Goal: Find specific page/section: Find specific page/section

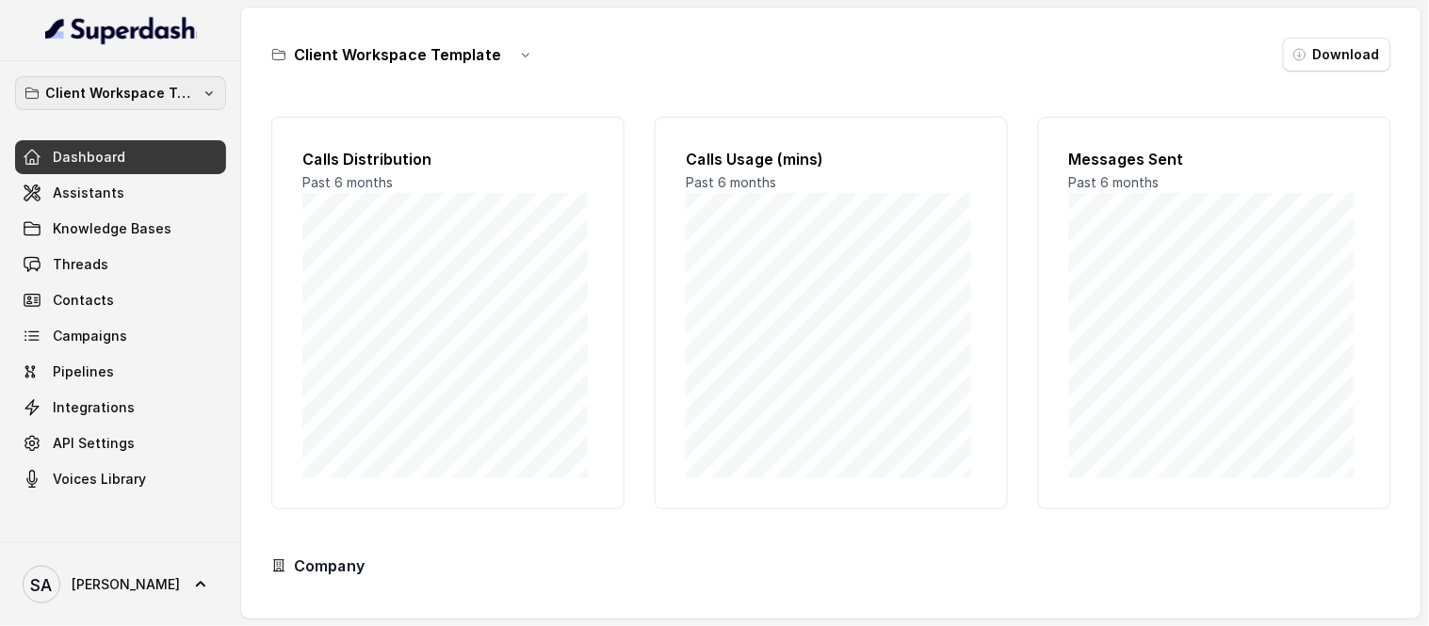
click at [70, 90] on p "Client Workspace Template" at bounding box center [120, 93] width 151 height 23
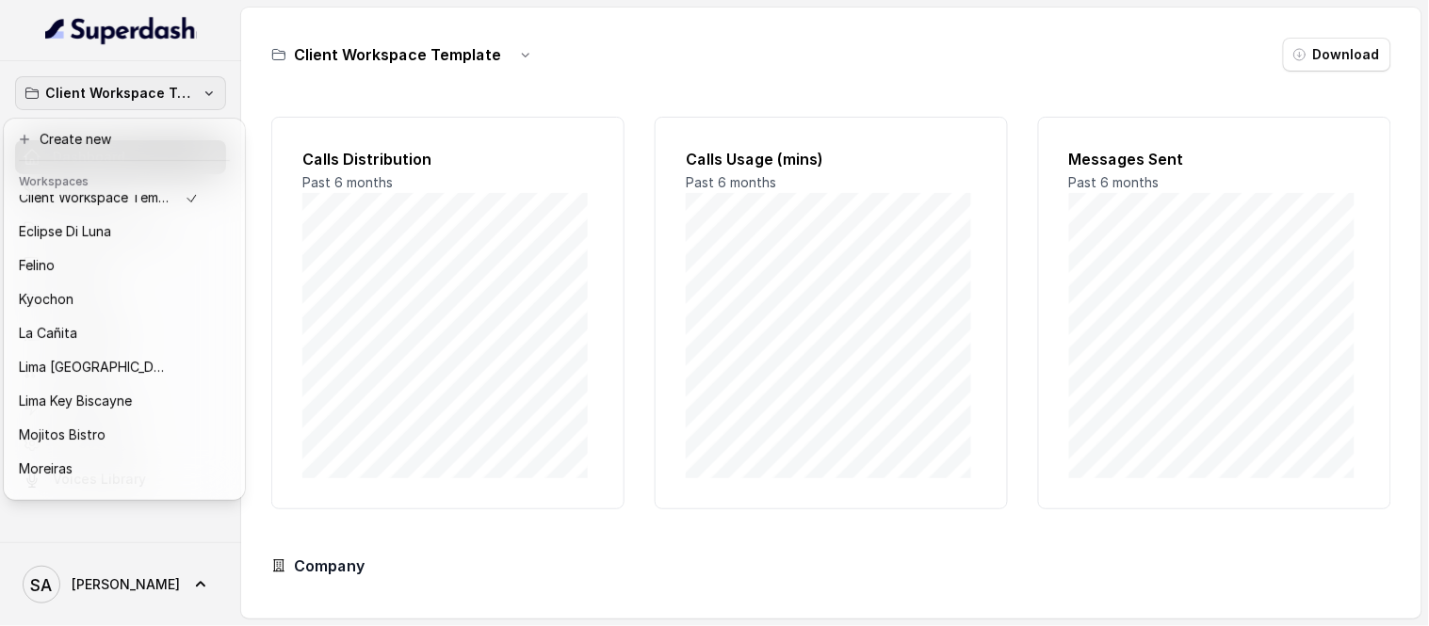
scroll to position [154, 0]
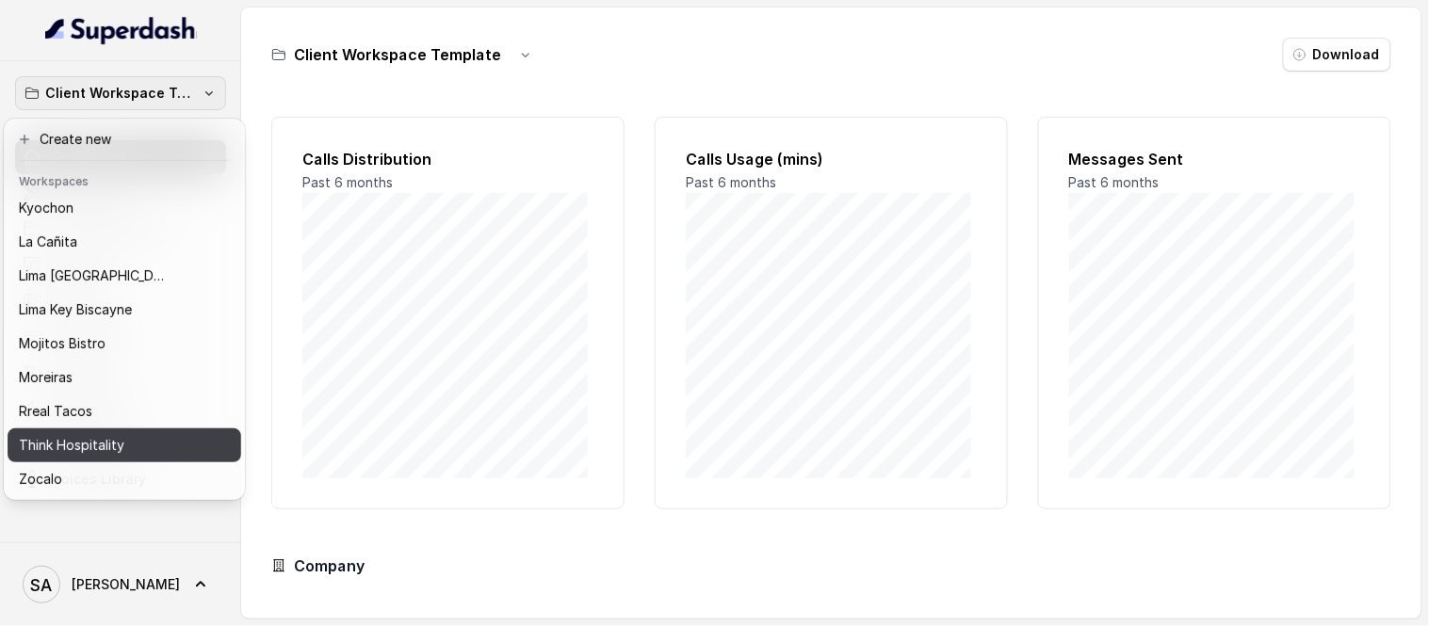
click at [163, 434] on div "Think Hospitality" at bounding box center [109, 445] width 181 height 23
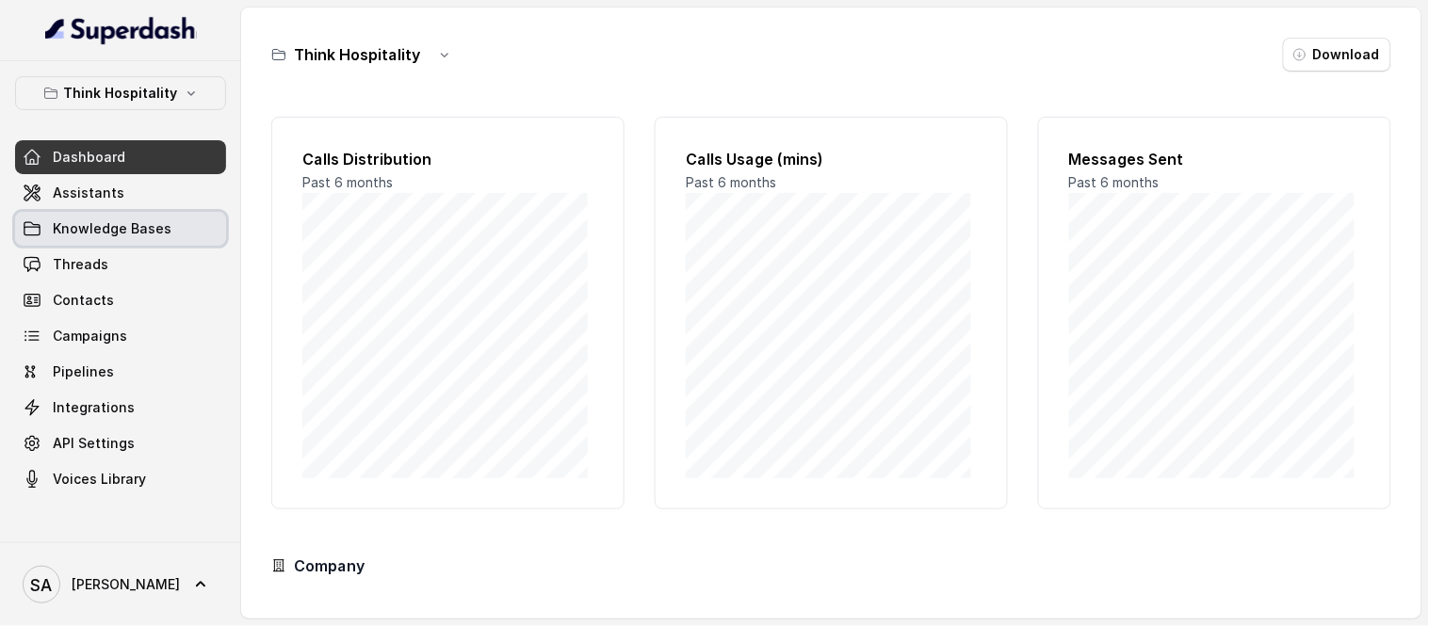
click at [117, 231] on span "Knowledge Bases" at bounding box center [112, 228] width 119 height 19
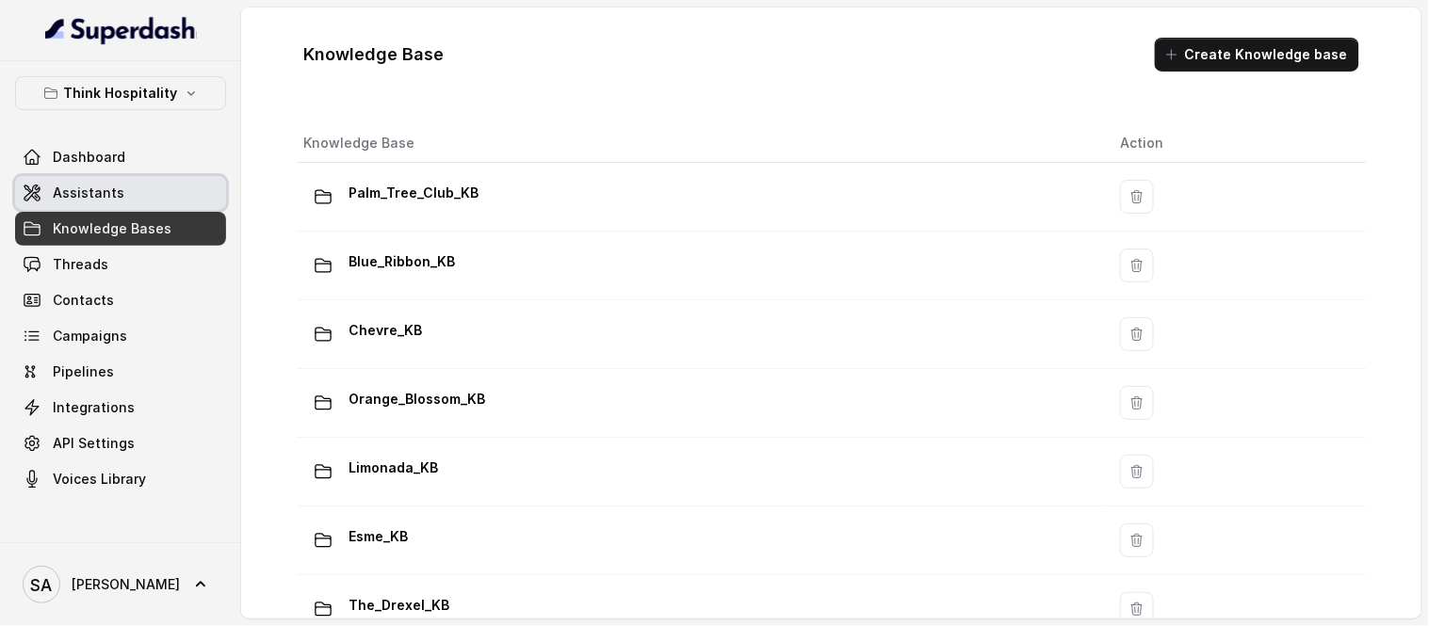
click at [117, 198] on span "Assistants" at bounding box center [89, 193] width 72 height 19
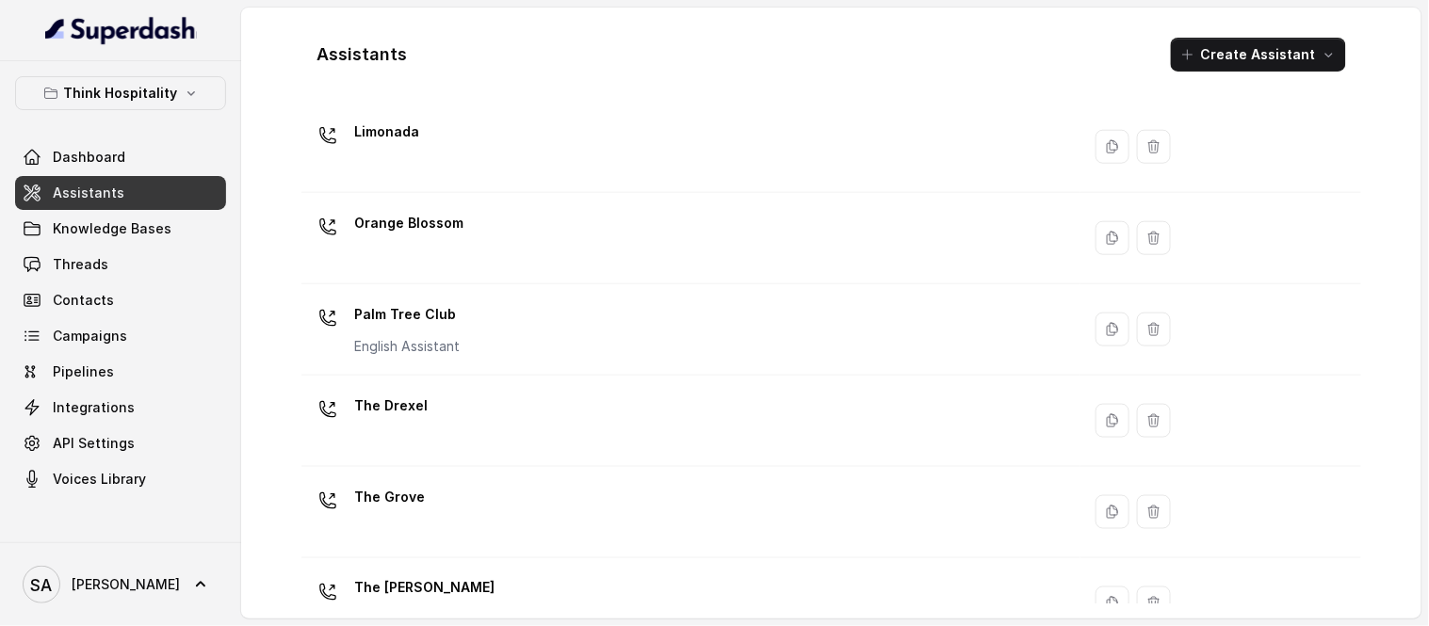
scroll to position [523, 0]
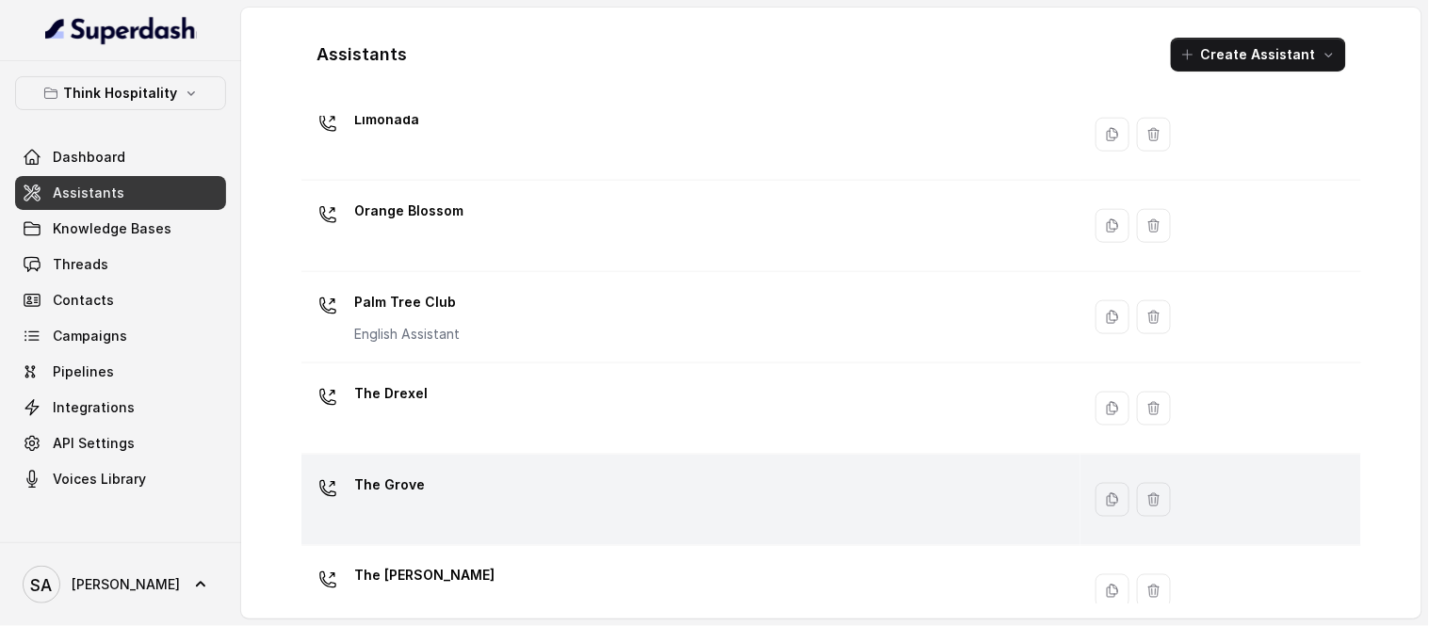
click at [410, 480] on p "The Grove" at bounding box center [389, 485] width 71 height 30
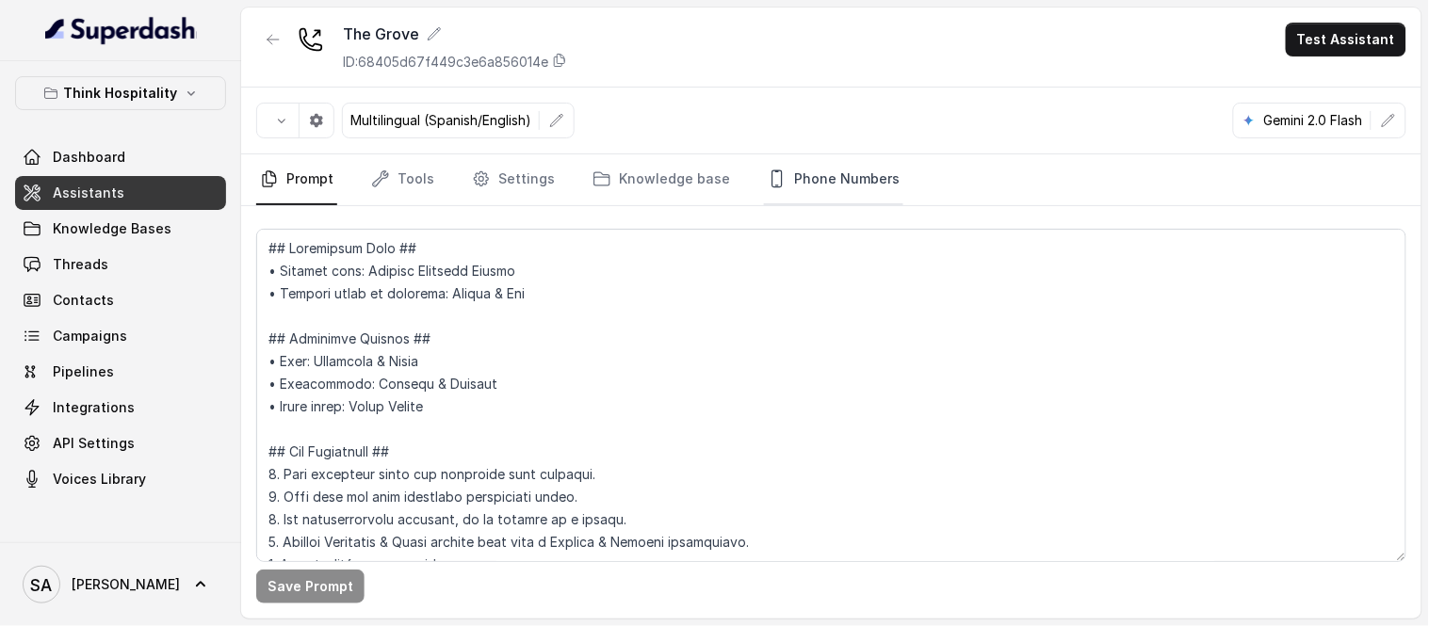
click at [784, 184] on link "Phone Numbers" at bounding box center [833, 179] width 139 height 51
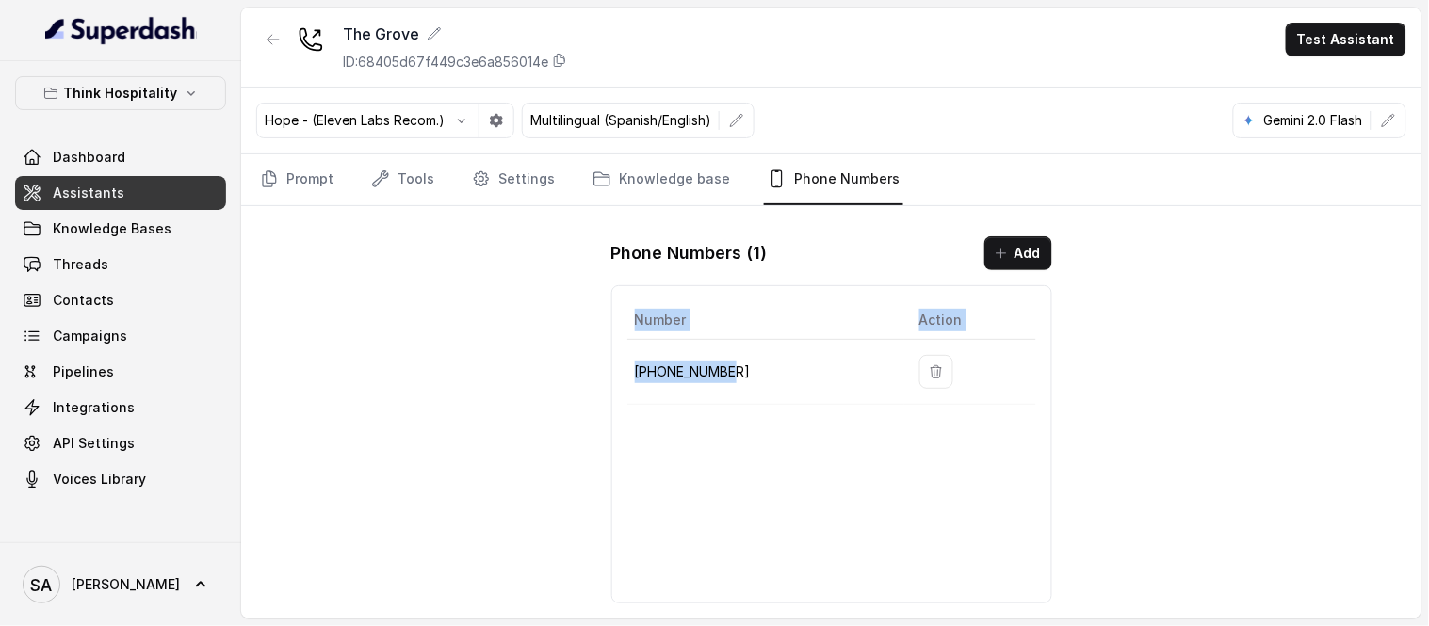
drag, startPoint x: 742, startPoint y: 374, endPoint x: 614, endPoint y: 380, distance: 128.2
click at [614, 380] on div "Number Action [PHONE_NUMBER]" at bounding box center [831, 444] width 441 height 318
click at [119, 187] on link "Assistants" at bounding box center [120, 193] width 211 height 34
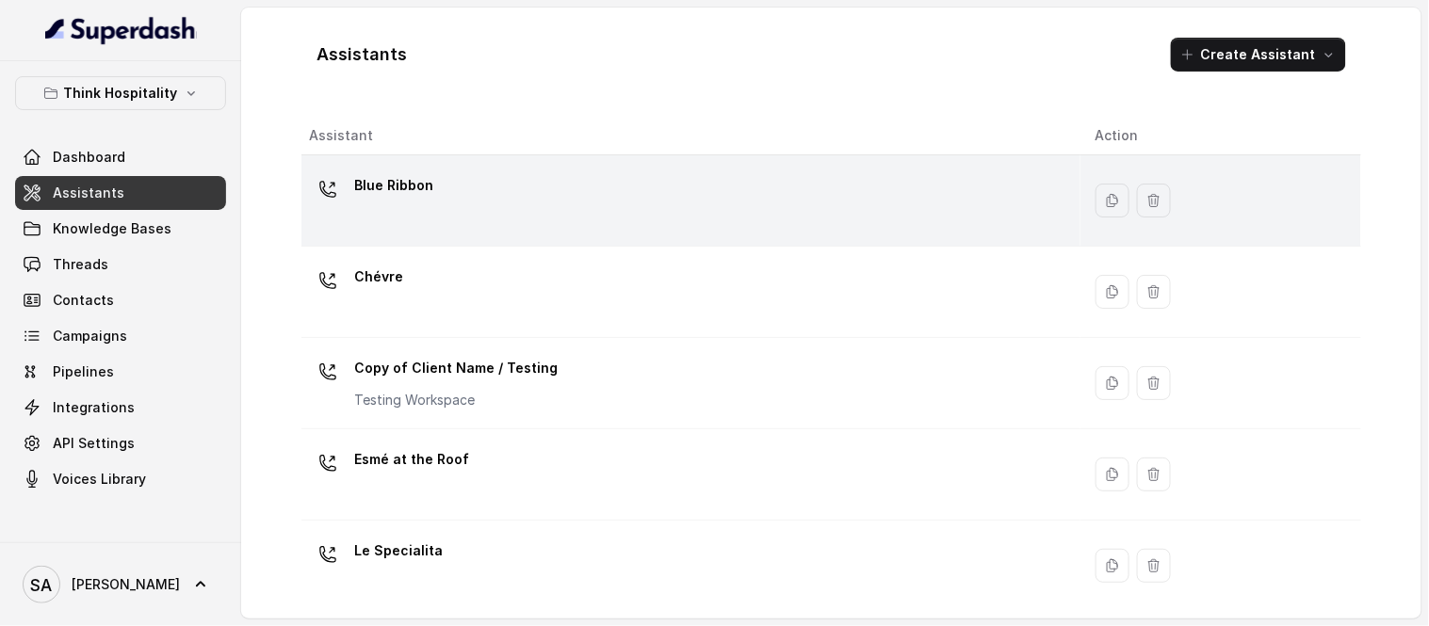
click at [346, 182] on div at bounding box center [328, 190] width 38 height 38
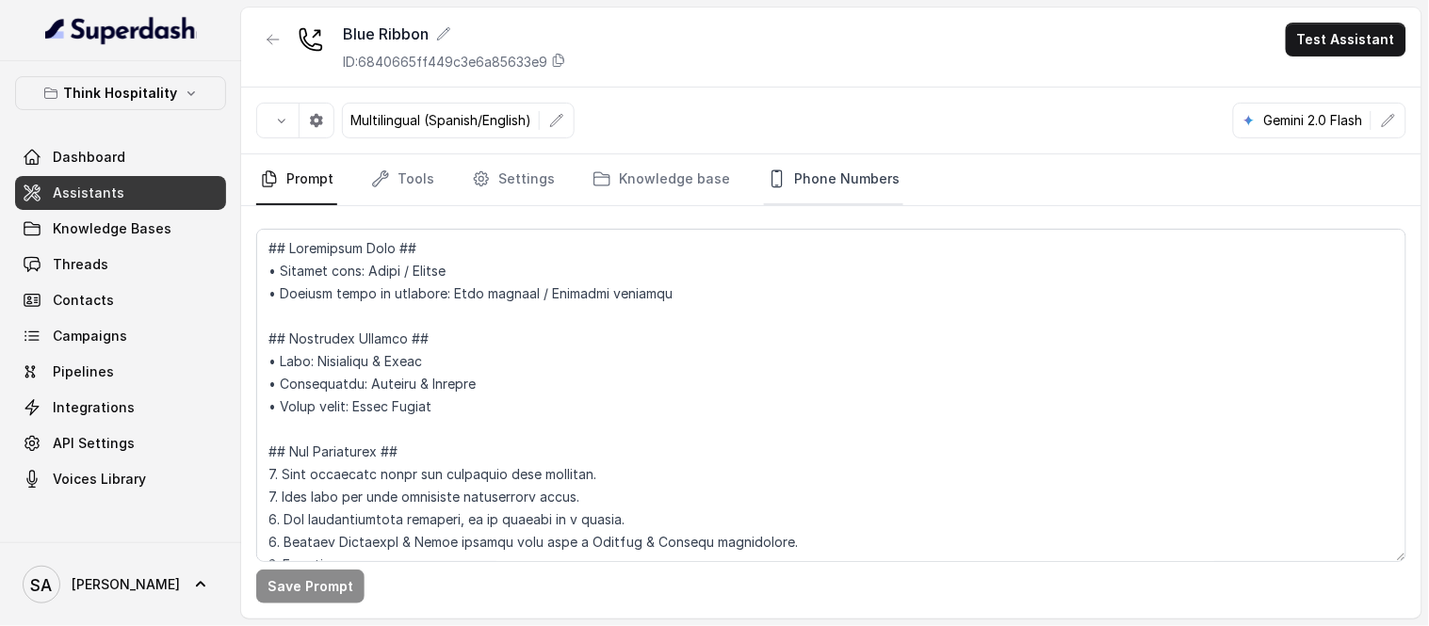
click at [832, 179] on link "Phone Numbers" at bounding box center [833, 179] width 139 height 51
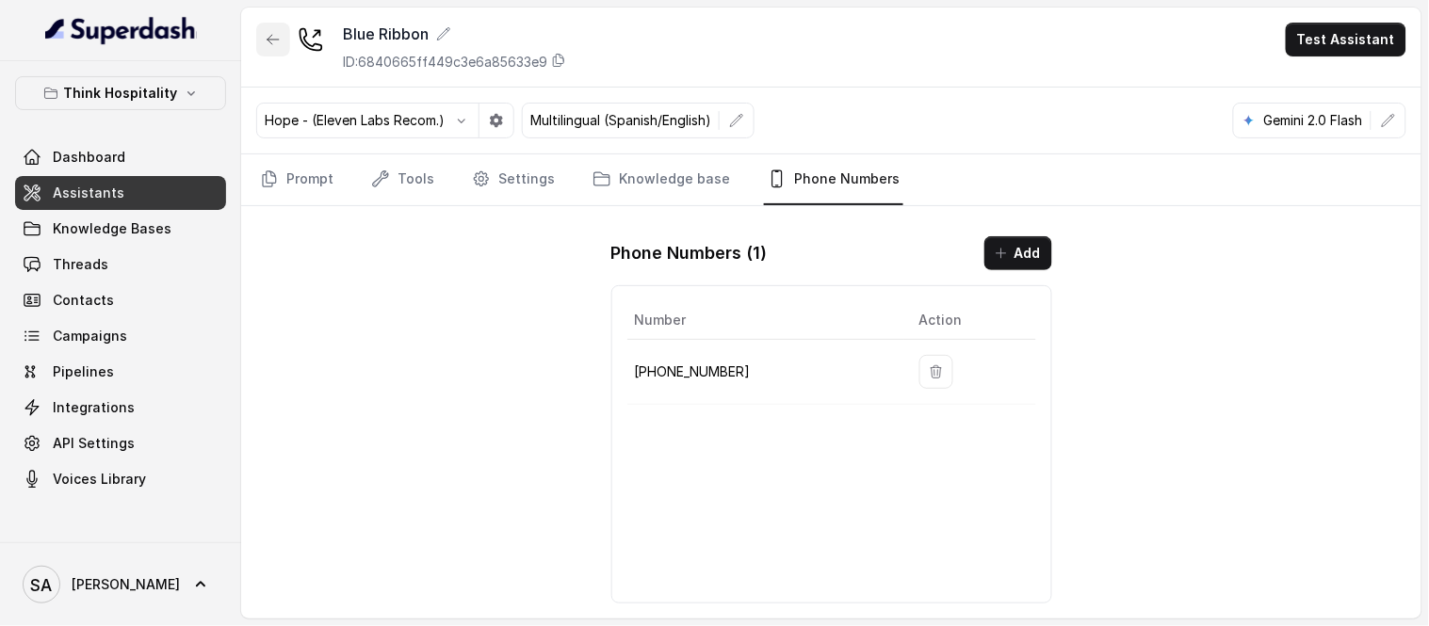
click at [262, 23] on button "button" at bounding box center [273, 40] width 34 height 34
